Goal: Task Accomplishment & Management: Use online tool/utility

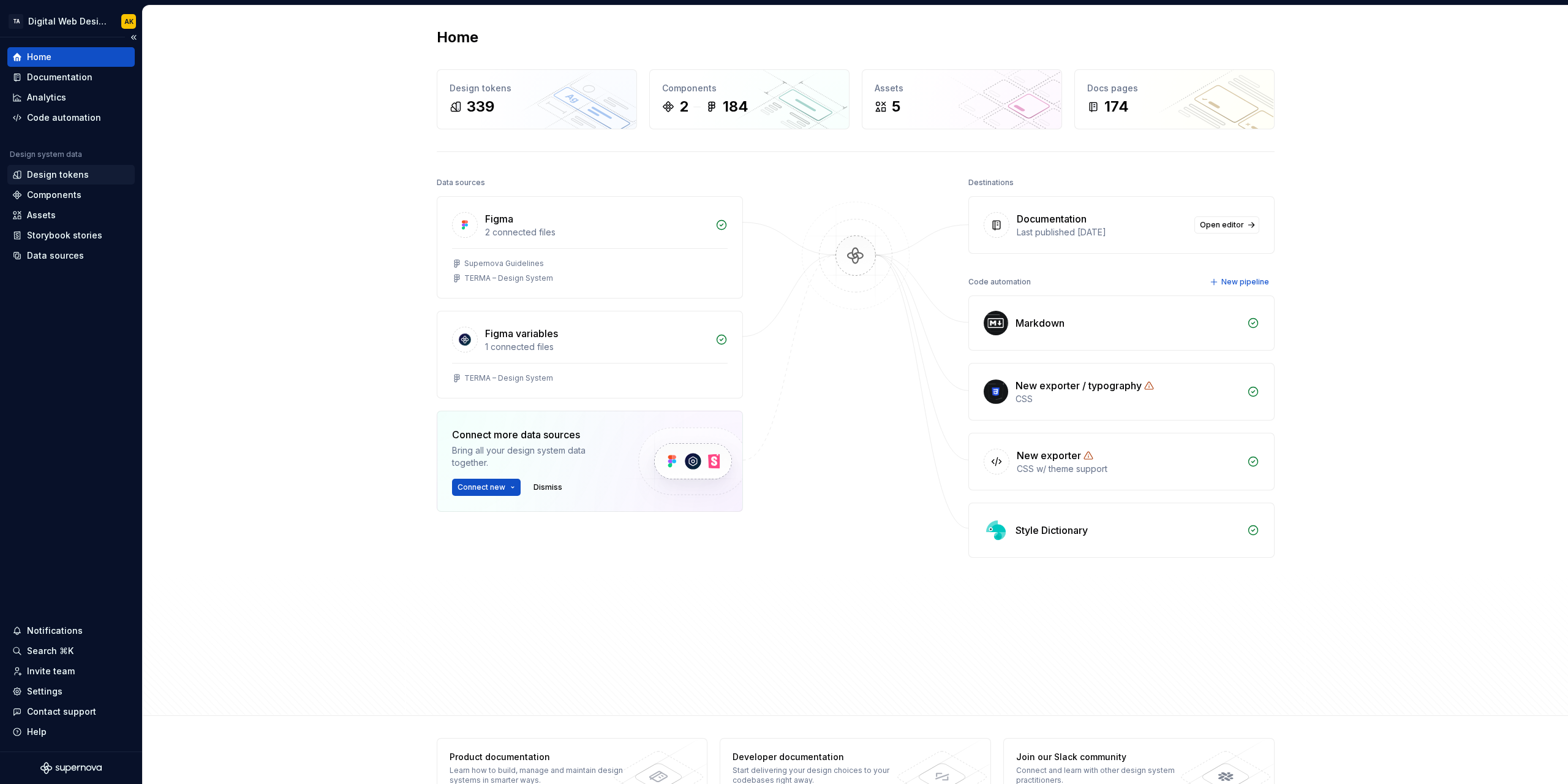
click at [42, 179] on div "Design tokens" at bounding box center [58, 174] width 62 height 13
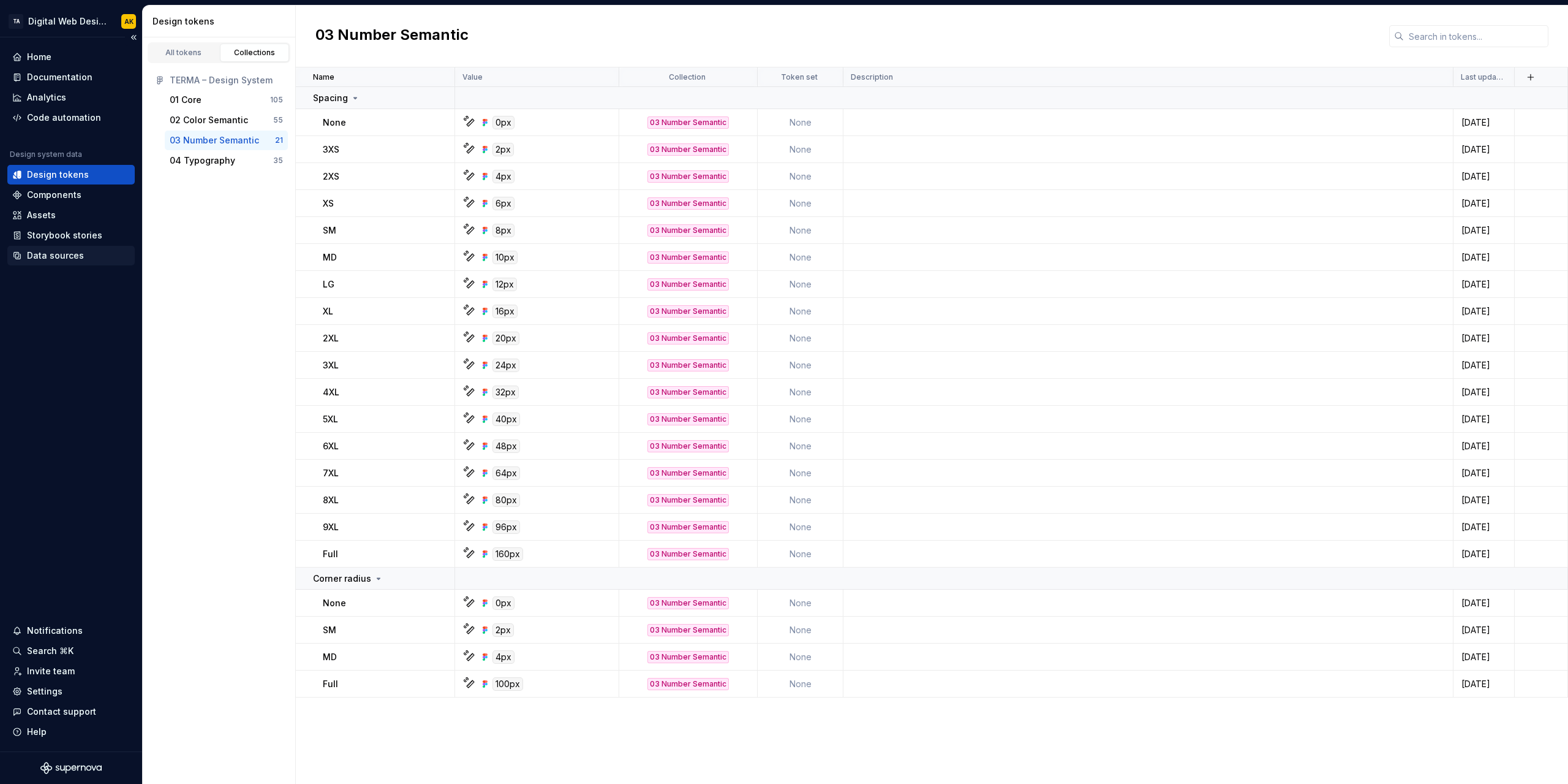
click at [52, 253] on div "Data sources" at bounding box center [56, 256] width 57 height 13
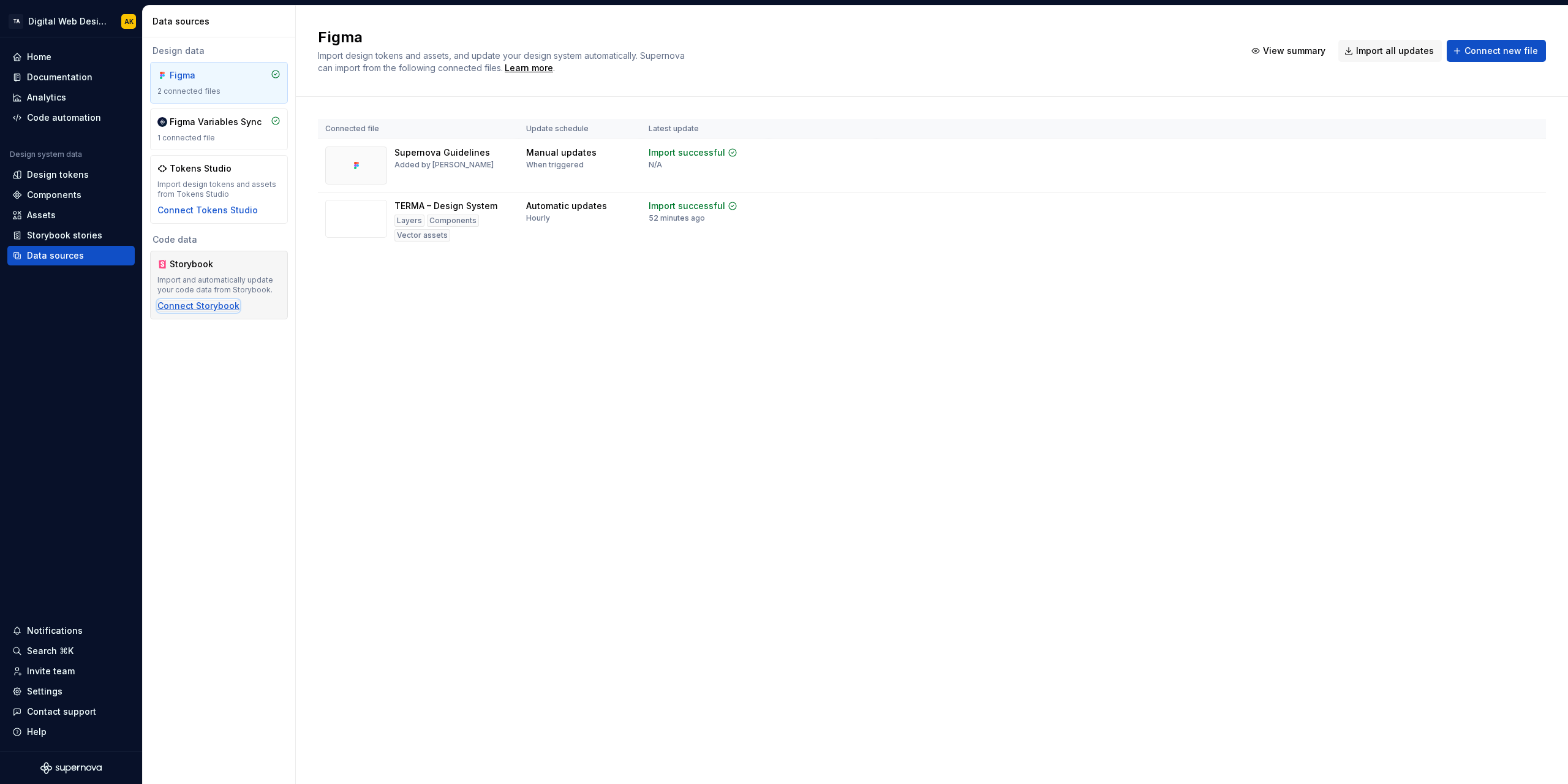
click at [194, 301] on div "Connect Storybook" at bounding box center [199, 306] width 82 height 13
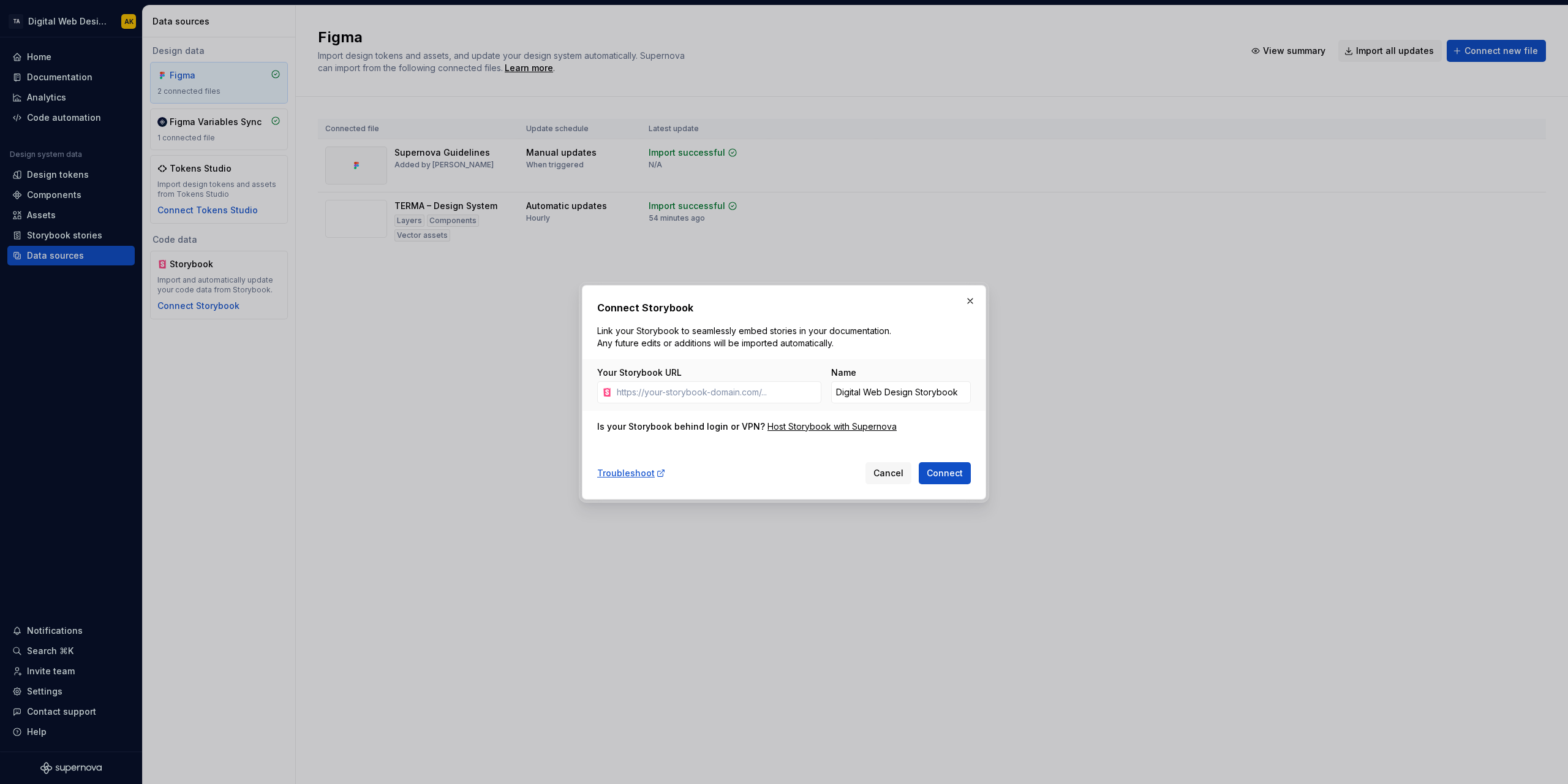
click at [971, 305] on button "button" at bounding box center [971, 301] width 18 height 18
